Goal: Navigation & Orientation: Find specific page/section

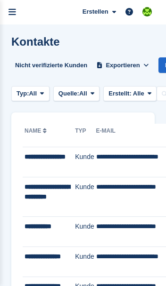
click at [17, 11] on link "menu" at bounding box center [12, 12] width 25 height 25
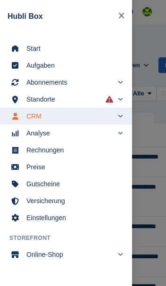
click at [72, 43] on span "Start" at bounding box center [71, 48] width 91 height 13
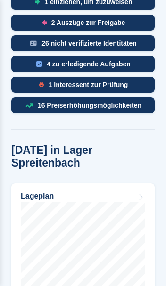
scroll to position [497, 0]
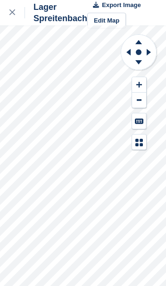
scroll to position [4, 0]
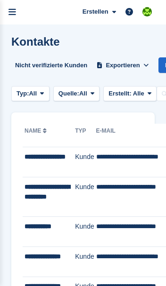
click at [14, 6] on link "menu" at bounding box center [12, 12] width 25 height 25
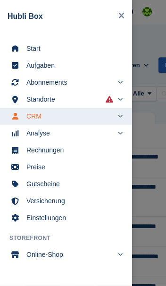
scroll to position [0, 0]
click at [93, 49] on span "Start" at bounding box center [71, 48] width 91 height 13
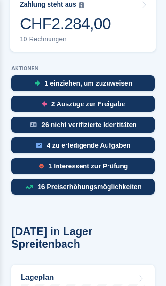
scroll to position [400, 0]
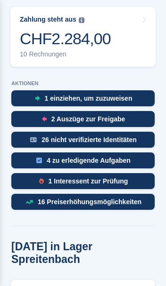
click at [128, 178] on div "1 Interessent zur Prüfung" at bounding box center [89, 182] width 80 height 8
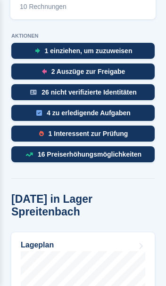
scroll to position [447, 0]
click at [131, 151] on div "16 Preiserhöhungsmöglichkeiten" at bounding box center [90, 155] width 104 height 8
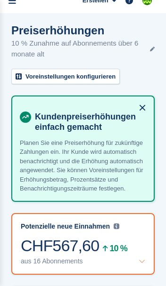
click at [39, 263] on div "CHF567,60 10 % aus 16 Abonnements" at bounding box center [83, 251] width 124 height 29
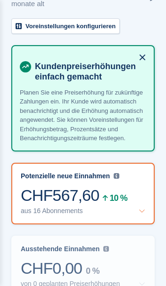
click at [103, 202] on icon at bounding box center [105, 198] width 5 height 7
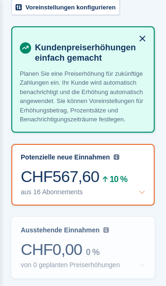
scroll to position [0, 0]
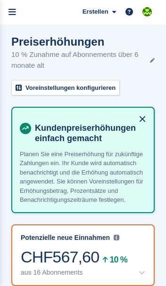
click at [22, 8] on link "menu" at bounding box center [12, 12] width 25 height 25
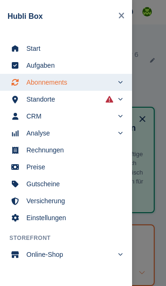
click at [28, 49] on span "Start" at bounding box center [71, 48] width 91 height 13
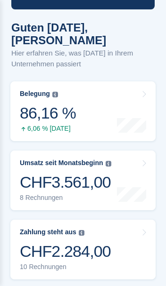
scroll to position [189, 0]
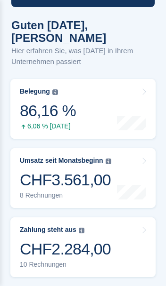
click at [98, 90] on link "Belegung Flächenprozentsatz aller aktuell belegten Einheiten. Beinhaltet Einhei…" at bounding box center [82, 109] width 145 height 60
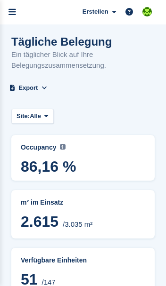
click at [17, 11] on link "menu" at bounding box center [12, 12] width 25 height 25
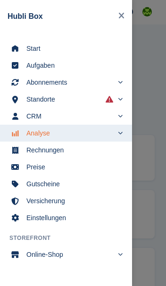
click at [25, 47] on link "Start" at bounding box center [66, 48] width 132 height 17
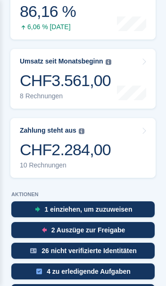
scroll to position [289, 0]
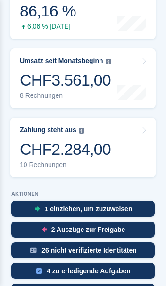
click at [25, 140] on div "CHF2.284,00" at bounding box center [65, 149] width 91 height 19
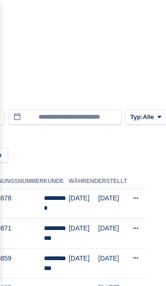
scroll to position [0, 195]
